Goal: Transaction & Acquisition: Purchase product/service

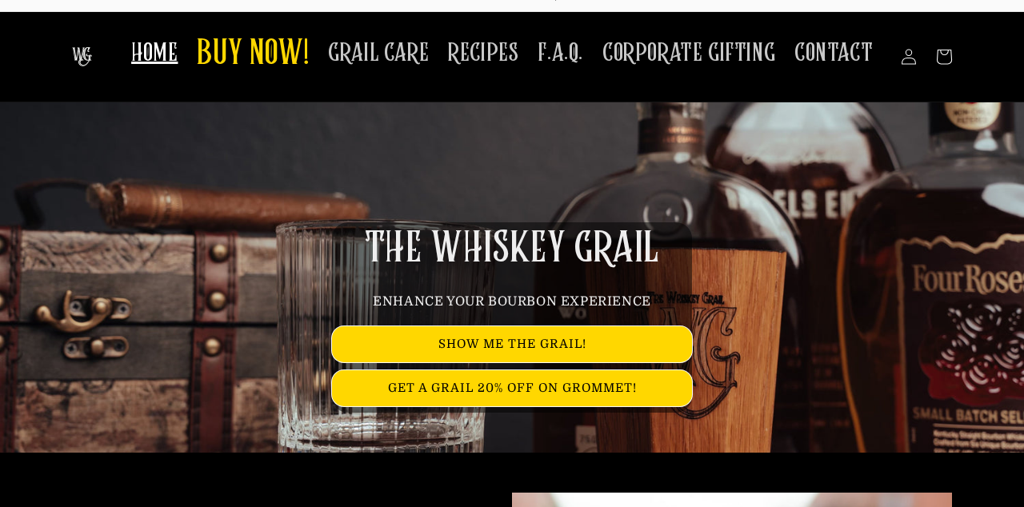
scroll to position [6, 0]
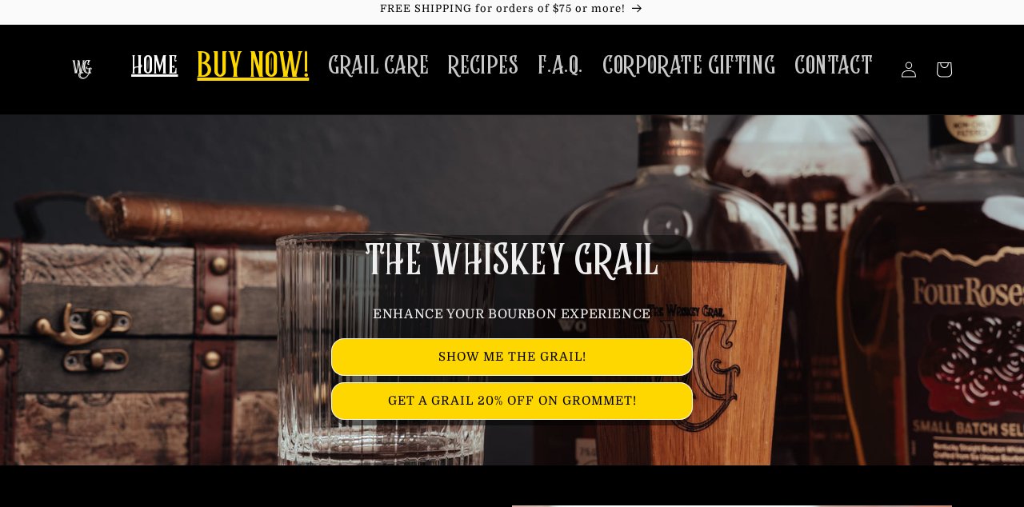
click at [248, 70] on span "BUY NOW!" at bounding box center [253, 68] width 112 height 44
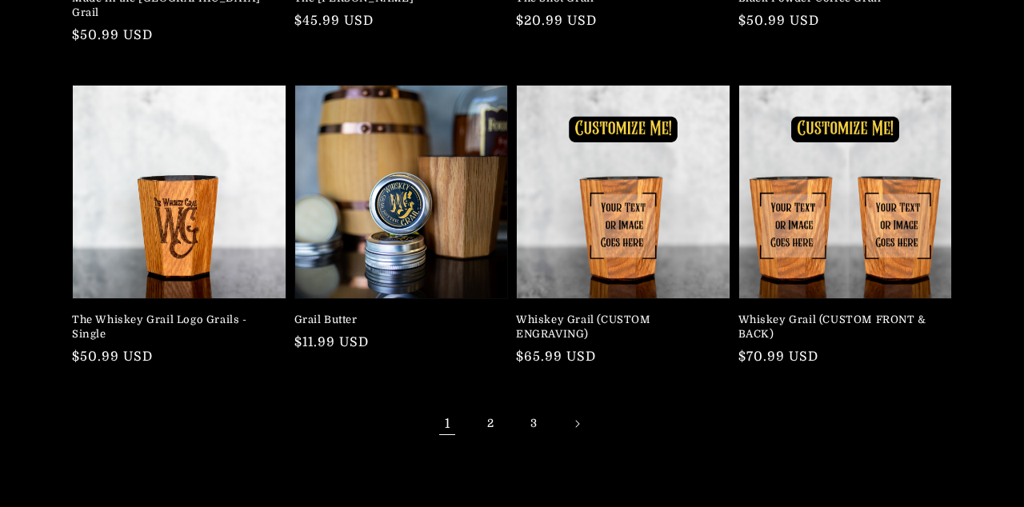
scroll to position [428, 0]
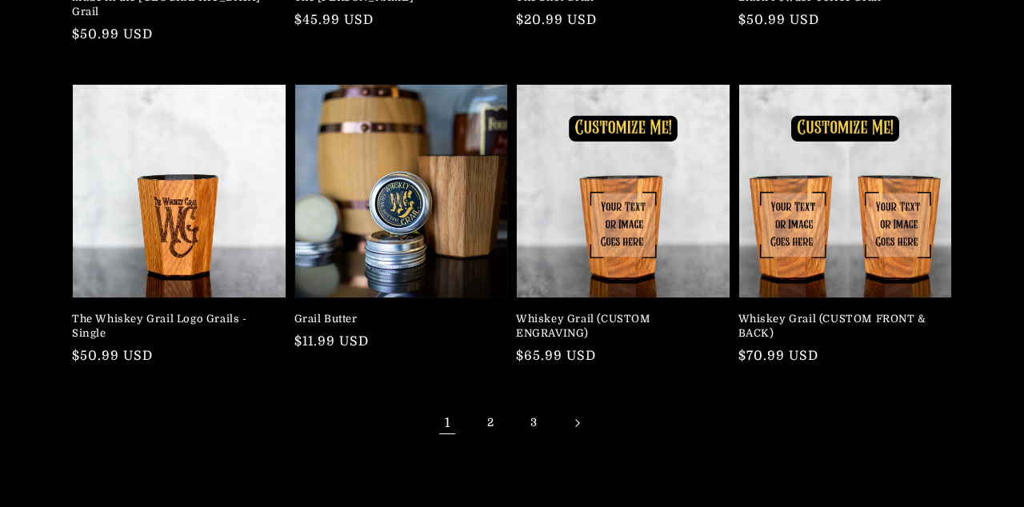
click at [576, 419] on icon "Next page" at bounding box center [577, 423] width 5 height 9
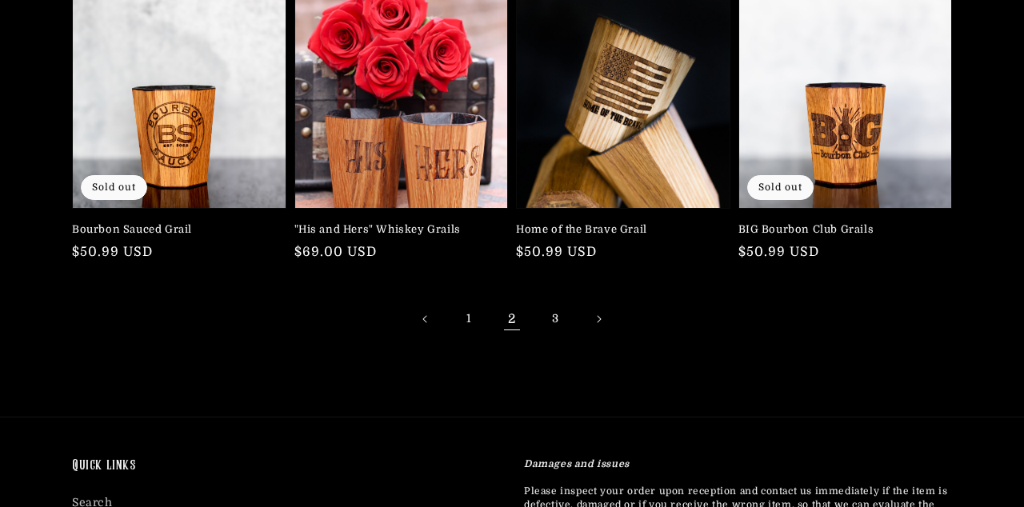
scroll to position [534, 0]
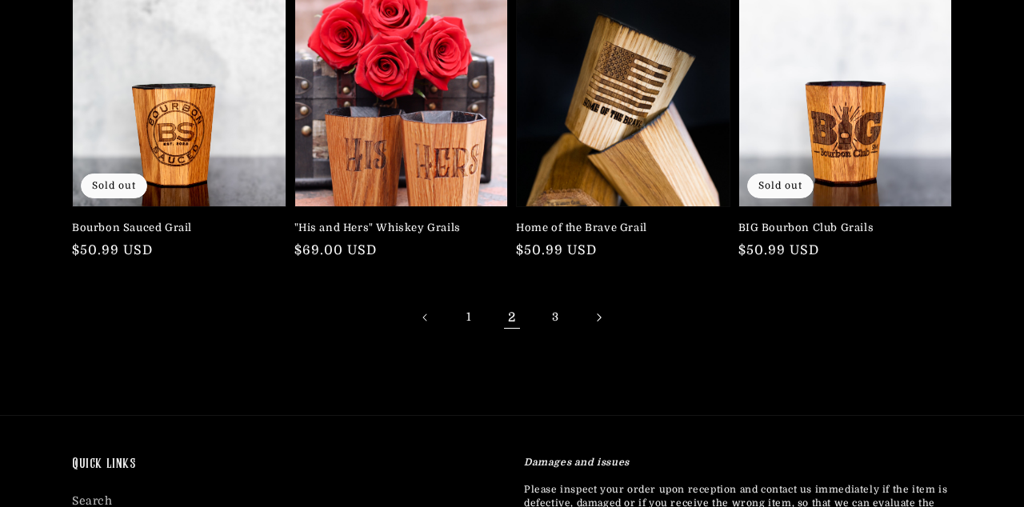
click at [595, 323] on link "Next page" at bounding box center [598, 317] width 35 height 35
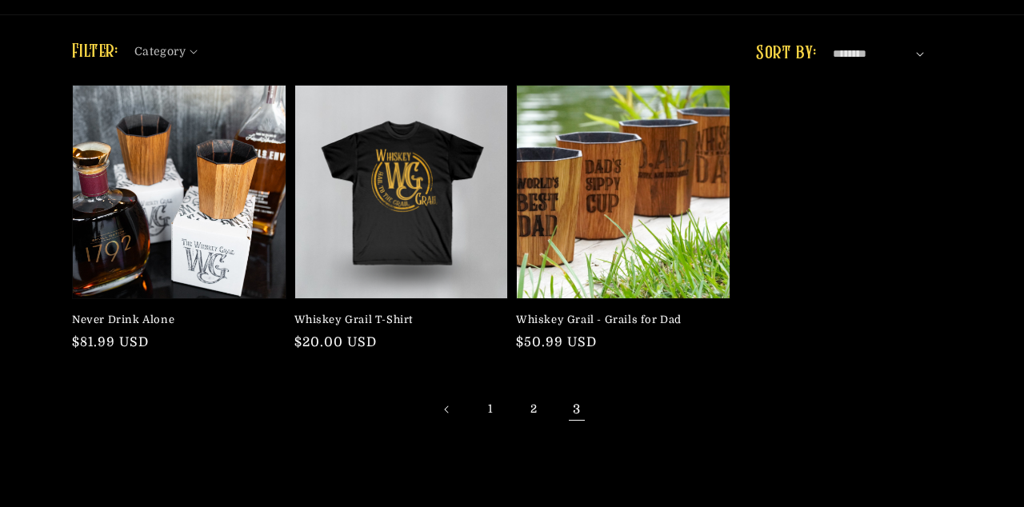
scroll to position [111, 0]
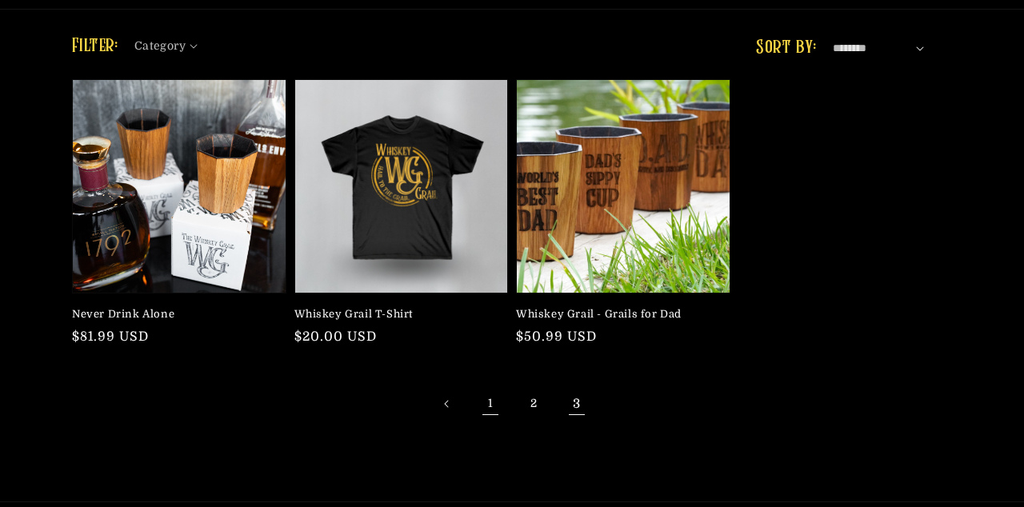
click at [492, 412] on link "1" at bounding box center [490, 404] width 35 height 35
